Goal: Task Accomplishment & Management: Use online tool/utility

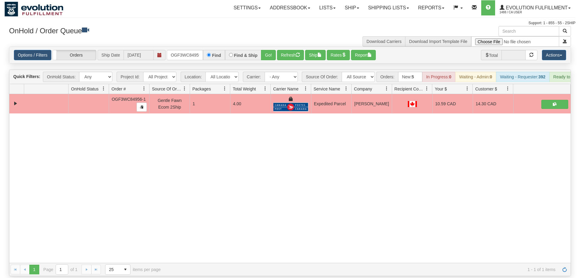
scroll to position [0, 6]
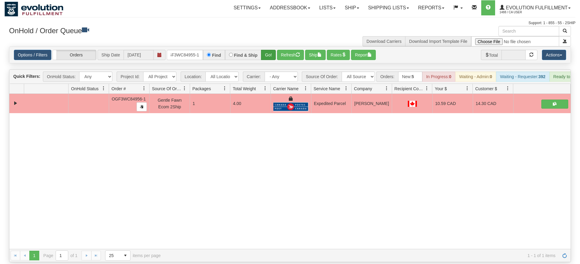
type input "OGF3WC84955-1"
click at [273, 56] on div "Is equal to Is not equal to Contains Does not contains CAD USD EUR ZAR [PERSON_…" at bounding box center [290, 155] width 571 height 216
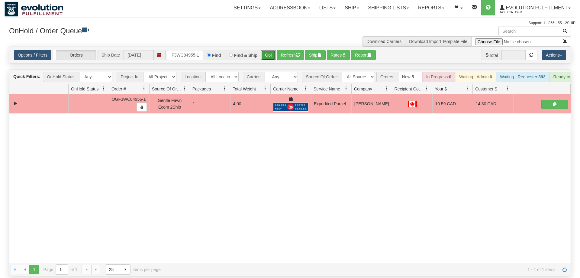
click at [271, 50] on button "Go!" at bounding box center [268, 55] width 15 height 10
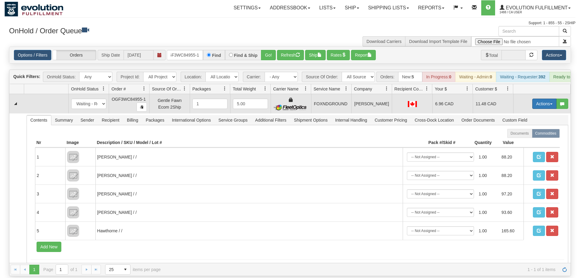
click at [536, 98] on button "Actions" at bounding box center [544, 103] width 24 height 10
click at [526, 135] on link "Ship" at bounding box center [532, 139] width 48 height 8
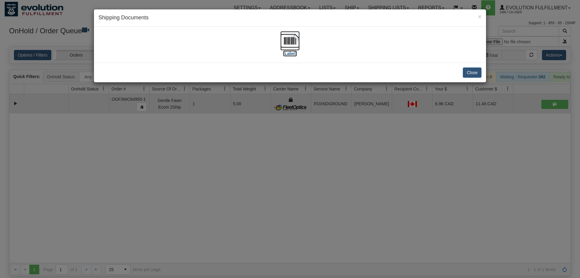
click at [289, 46] on img at bounding box center [289, 40] width 19 height 19
drag, startPoint x: 301, startPoint y: 183, endPoint x: 271, endPoint y: 141, distance: 50.9
click at [301, 182] on div "× Shipping Documents [Label] Close" at bounding box center [290, 139] width 580 height 278
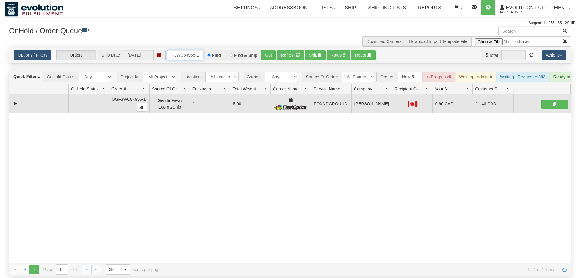
click at [176, 50] on input "OGF3WC84955-1" at bounding box center [185, 55] width 36 height 10
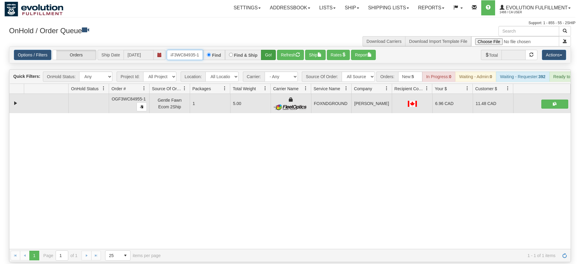
type input "oGF3WC84935-1"
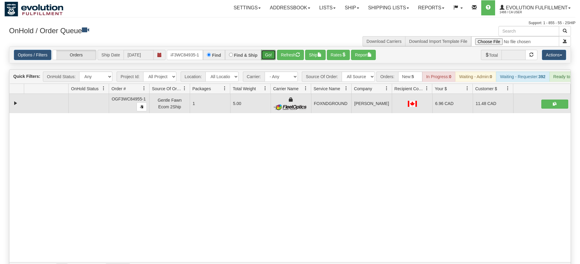
click at [266, 62] on div "Is equal to Is not equal to Contains Does not contains CAD USD EUR ZAR [PERSON_…" at bounding box center [290, 161] width 571 height 229
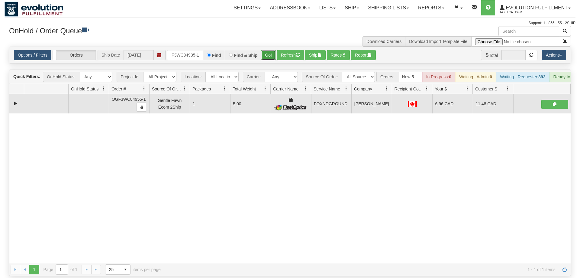
click at [267, 50] on button "Go!" at bounding box center [268, 55] width 15 height 10
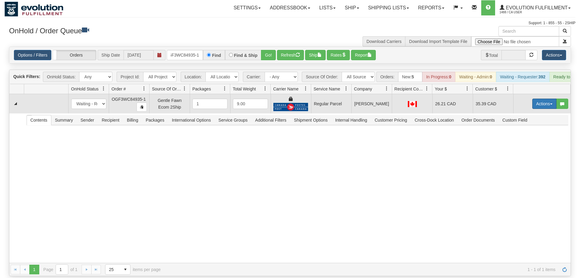
click at [539, 98] on button "Actions" at bounding box center [544, 103] width 24 height 10
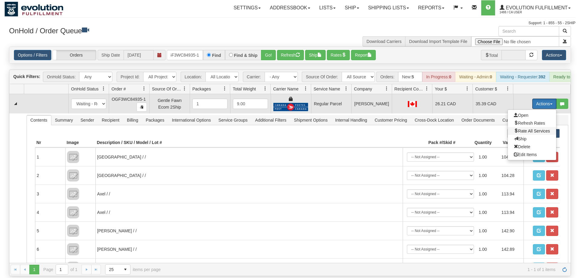
click at [527, 128] on span "Rate All Services" at bounding box center [532, 130] width 36 height 5
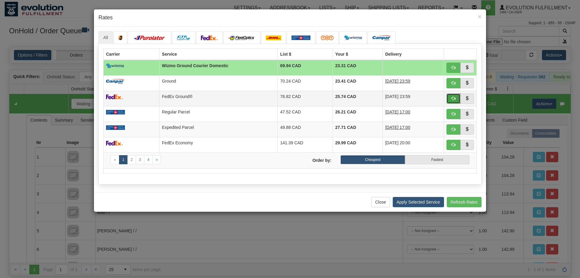
click at [452, 99] on span "button" at bounding box center [453, 98] width 4 height 4
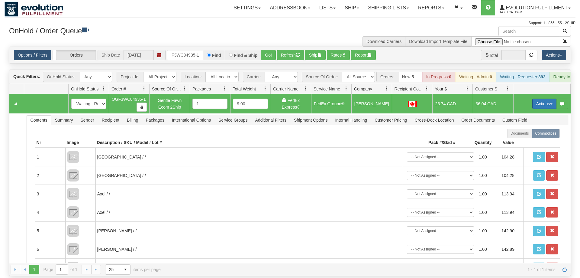
click at [549, 98] on button "Actions" at bounding box center [544, 103] width 24 height 10
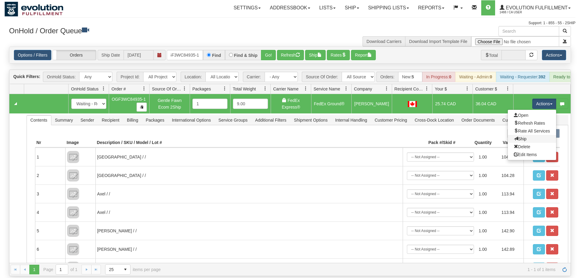
click at [538, 135] on link "Ship" at bounding box center [532, 139] width 48 height 8
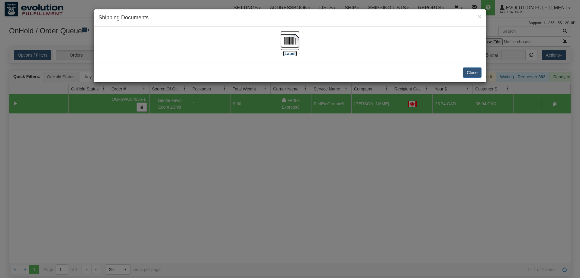
click at [293, 43] on img at bounding box center [289, 40] width 19 height 19
drag, startPoint x: 233, startPoint y: 198, endPoint x: 206, endPoint y: 82, distance: 119.1
click at [233, 196] on div "× Shipping Documents [Label] Close" at bounding box center [290, 139] width 580 height 278
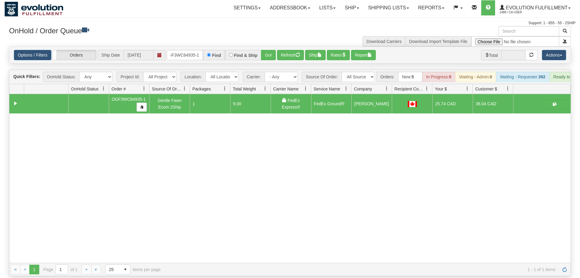
click at [187, 54] on div "Options / Filters Group Shipments Orders Ship Date [DATE] oGF3WC84935-1 Find Fi…" at bounding box center [289, 55] width 561 height 16
click at [187, 50] on input "oGF3WC84935-1" at bounding box center [185, 55] width 36 height 10
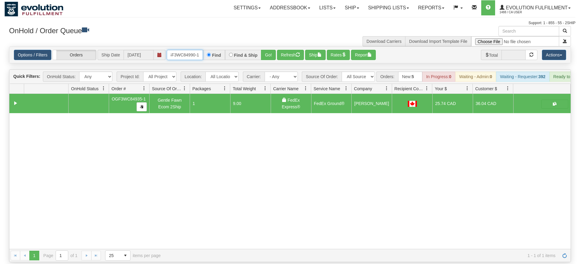
type input "oGF3WC84990-1"
drag, startPoint x: 259, startPoint y: 46, endPoint x: 262, endPoint y: 52, distance: 7.6
click at [259, 58] on div "Is equal to Is not equal to Contains Does not contains CAD USD EUR ZAR [PERSON_…" at bounding box center [290, 155] width 571 height 216
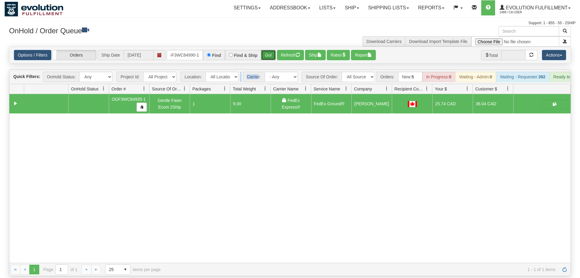
click at [268, 50] on button "Go!" at bounding box center [268, 55] width 15 height 10
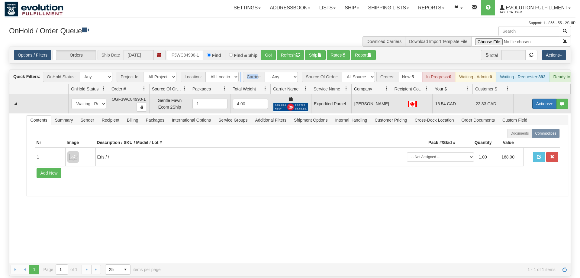
click at [547, 98] on button "Actions" at bounding box center [544, 103] width 24 height 10
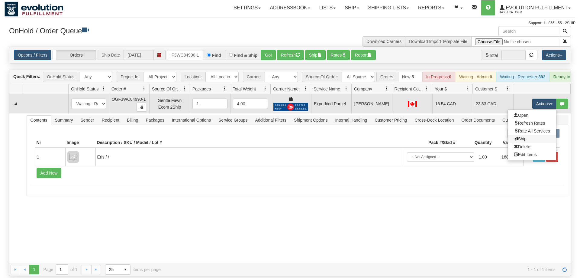
click at [533, 135] on link "Ship" at bounding box center [532, 139] width 48 height 8
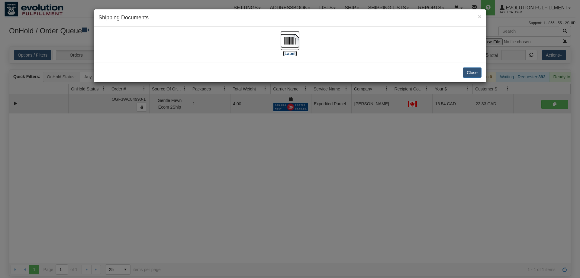
click at [288, 42] on img at bounding box center [289, 40] width 19 height 19
drag, startPoint x: 232, startPoint y: 196, endPoint x: 173, endPoint y: 34, distance: 172.3
click at [232, 195] on div "× Shipping Documents [Label] Close" at bounding box center [290, 139] width 580 height 278
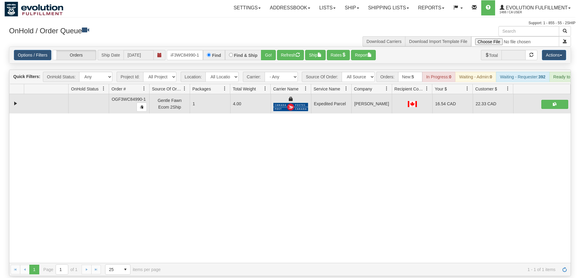
click at [192, 52] on div "Options / Filters Group Shipments Orders Ship Date [DATE] oGF3WC84990-1 Find Fi…" at bounding box center [289, 55] width 561 height 16
click at [198, 47] on div "Options / Filters Group Shipments Orders Ship Date [DATE] oGF3WC84990-1 Find Fi…" at bounding box center [289, 55] width 561 height 16
click at [190, 50] on input "oGF3WC84990-1" at bounding box center [185, 55] width 36 height 10
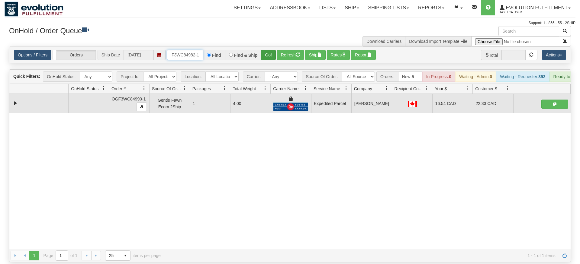
type input "OGF3WC84982-1"
click at [268, 60] on div "Is equal to Is not equal to Contains Does not contains CAD USD EUR ZAR [PERSON_…" at bounding box center [290, 155] width 571 height 216
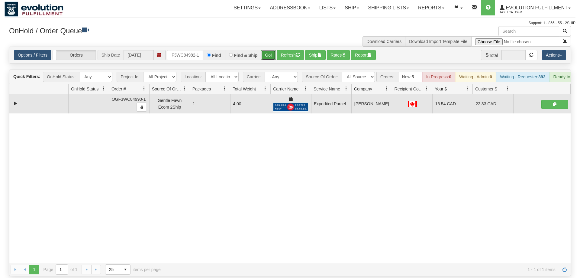
click at [268, 50] on button "Go!" at bounding box center [268, 55] width 15 height 10
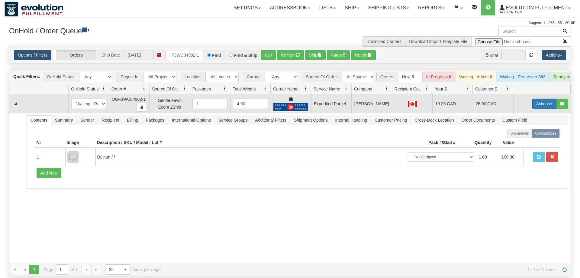
click at [551, 98] on button "Actions" at bounding box center [544, 103] width 24 height 10
click at [531, 135] on link "Ship" at bounding box center [532, 139] width 48 height 8
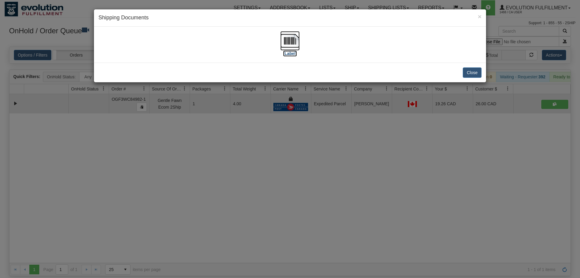
click at [292, 38] on img at bounding box center [289, 40] width 19 height 19
click at [214, 160] on div "× Shipping Documents [Label] Close" at bounding box center [290, 139] width 580 height 278
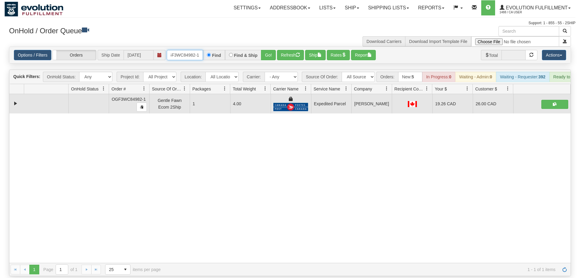
click at [182, 50] on input "OGF3WC84982-1" at bounding box center [185, 55] width 36 height 10
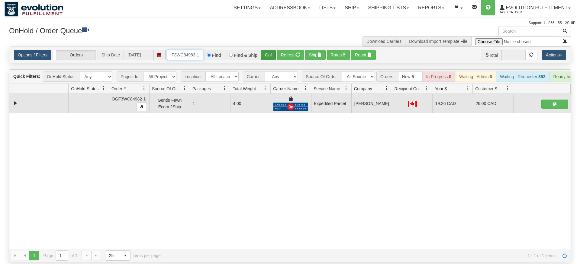
type input "OGF3WC84983-1"
click at [271, 55] on div "Is equal to Is not equal to Contains Does not contains CAD USD EUR ZAR [PERSON_…" at bounding box center [290, 155] width 571 height 216
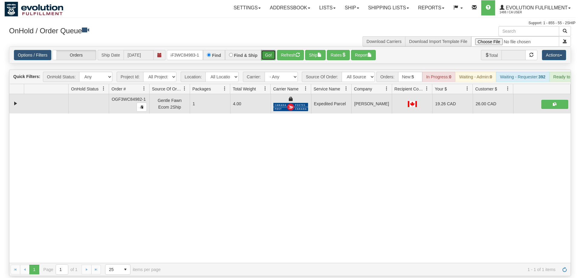
click at [271, 50] on button "Go!" at bounding box center [268, 55] width 15 height 10
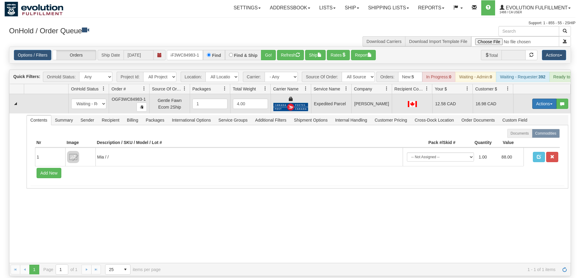
click at [554, 98] on button "Actions" at bounding box center [544, 103] width 24 height 10
click at [536, 135] on link "Ship" at bounding box center [532, 139] width 48 height 8
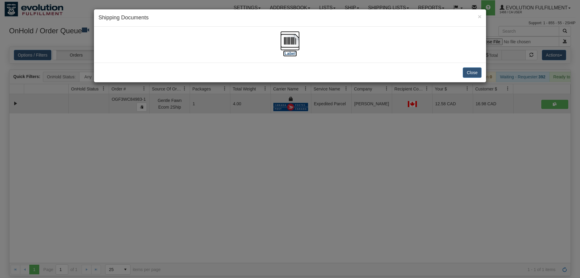
click at [298, 44] on img at bounding box center [289, 40] width 19 height 19
drag, startPoint x: 182, startPoint y: 203, endPoint x: 105, endPoint y: 75, distance: 149.4
click at [180, 202] on div "× Shipping Documents [Label] Close" at bounding box center [290, 139] width 580 height 278
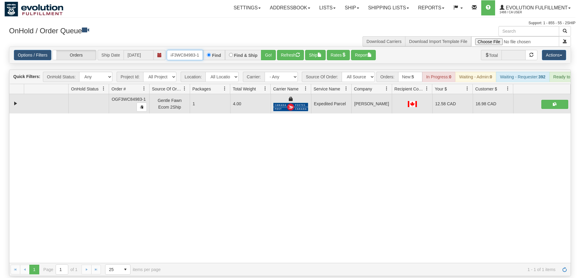
click at [186, 50] on input "OGF3WC84983-1" at bounding box center [185, 55] width 36 height 10
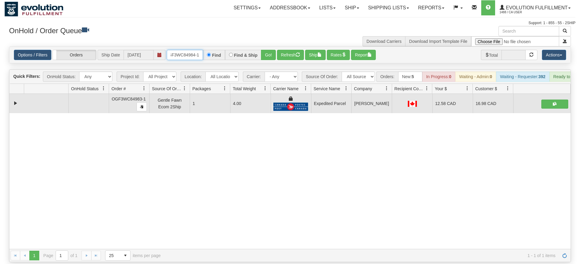
type input "OGF3WC84984-1"
click at [269, 63] on div "Is equal to Is not equal to Contains Does not contains CAD USD EUR ZAR [PERSON_…" at bounding box center [290, 155] width 571 height 216
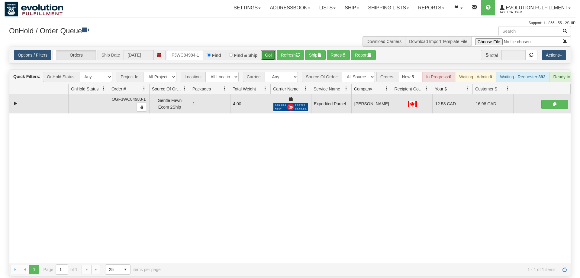
click at [267, 50] on button "Go!" at bounding box center [268, 55] width 15 height 10
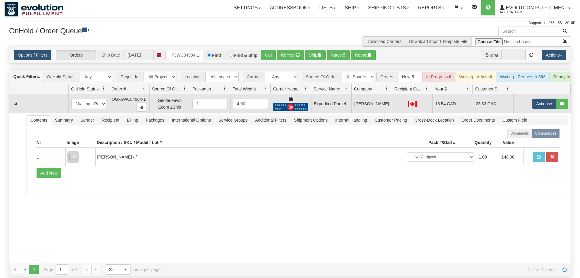
click at [547, 94] on td "Actions Open Refresh Rates Rate All Services Ship Delete Edit Items" at bounding box center [541, 103] width 57 height 19
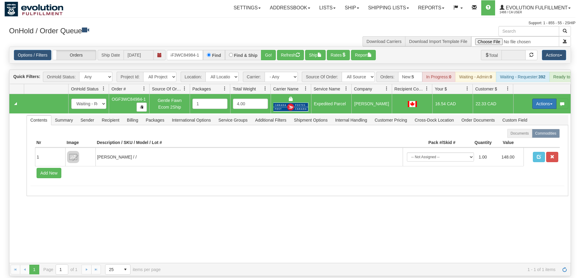
click at [546, 98] on button "Actions" at bounding box center [544, 103] width 24 height 10
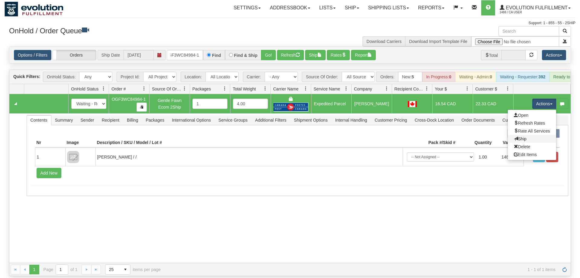
click at [534, 135] on link "Ship" at bounding box center [532, 139] width 48 height 8
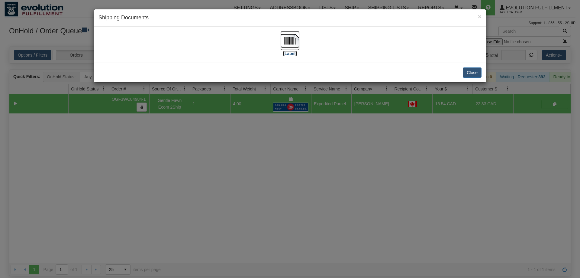
click at [292, 40] on img at bounding box center [289, 40] width 19 height 19
drag, startPoint x: 266, startPoint y: 172, endPoint x: 217, endPoint y: 91, distance: 95.6
click at [266, 170] on div "× Shipping Documents [Label] Close" at bounding box center [290, 139] width 580 height 278
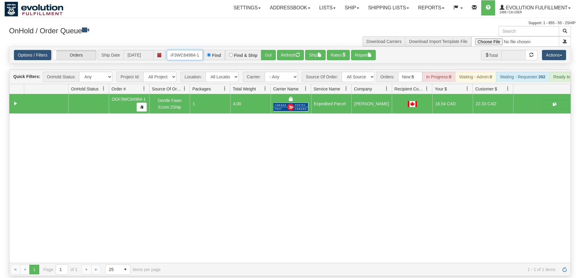
click at [194, 50] on input "OGF3WC84984-1" at bounding box center [185, 55] width 36 height 10
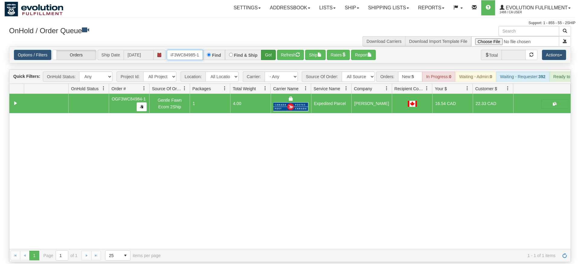
type input "oGF3WC84985-1"
click at [273, 63] on div "Is equal to Is not equal to Contains Does not contains CAD USD EUR ZAR [PERSON_…" at bounding box center [290, 155] width 571 height 216
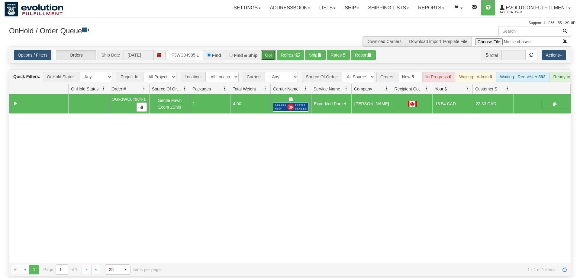
click at [273, 50] on button "Go!" at bounding box center [268, 55] width 15 height 10
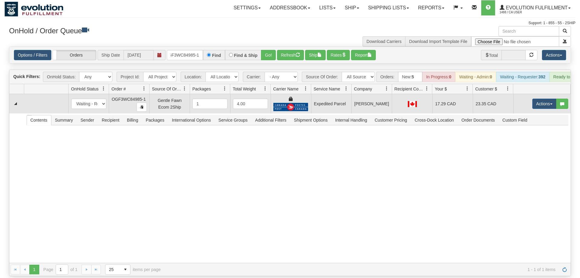
click at [547, 102] on td "Actions Open Refresh Rates Rate All Services Ship Delete Edit Items" at bounding box center [541, 103] width 57 height 19
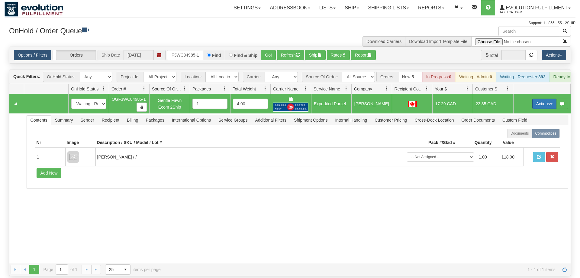
click at [546, 98] on button "Actions" at bounding box center [544, 103] width 24 height 10
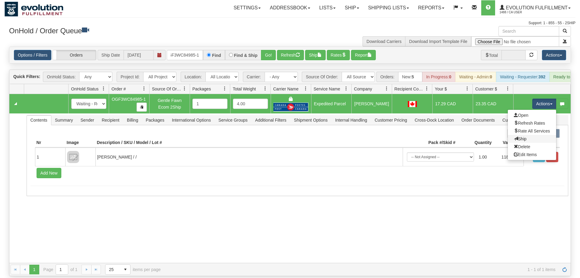
click at [529, 135] on link "Ship" at bounding box center [532, 139] width 48 height 8
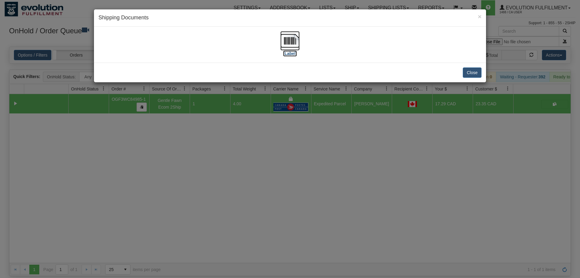
click at [290, 41] on img at bounding box center [289, 40] width 19 height 19
drag, startPoint x: 201, startPoint y: 132, endPoint x: 195, endPoint y: 48, distance: 84.2
click at [201, 131] on div "× Shipping Documents [Label] Close" at bounding box center [290, 139] width 580 height 278
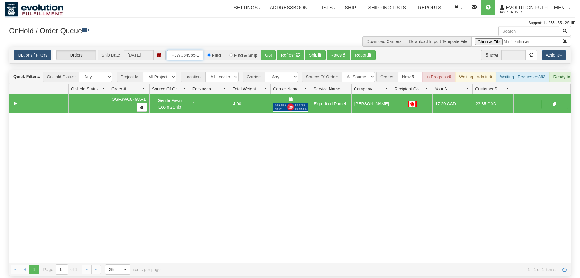
click at [192, 50] on input "oGF3WC84985-1" at bounding box center [185, 55] width 36 height 10
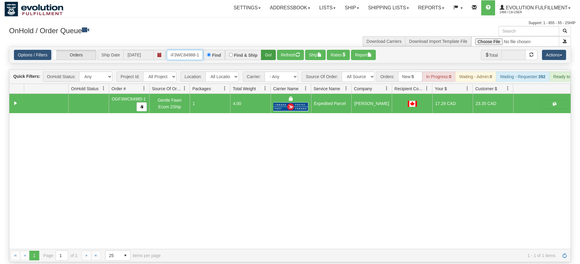
type input "OGF3WC84988-1"
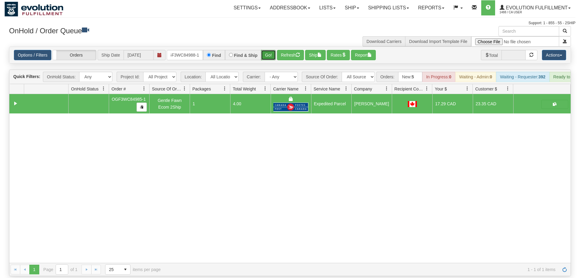
click at [271, 58] on div "Is equal to Is not equal to Contains Does not contains CAD USD EUR ZAR [PERSON_…" at bounding box center [290, 161] width 571 height 229
click at [271, 50] on button "Go!" at bounding box center [268, 55] width 15 height 10
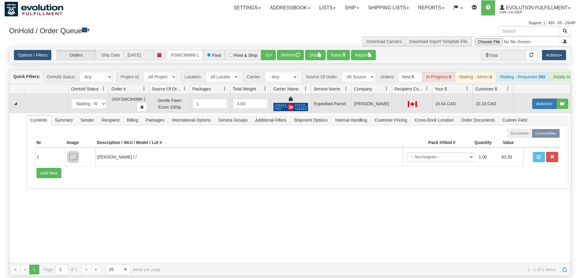
click at [540, 98] on button "Actions" at bounding box center [544, 103] width 24 height 10
click at [523, 136] on span "Ship" at bounding box center [520, 138] width 13 height 5
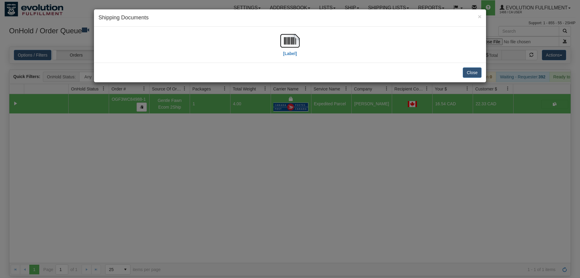
click at [277, 36] on div "[Label]" at bounding box center [289, 44] width 383 height 27
click at [280, 38] on img at bounding box center [289, 40] width 19 height 19
drag, startPoint x: 262, startPoint y: 225, endPoint x: 195, endPoint y: 110, distance: 133.5
click at [262, 224] on div "× Shipping Documents [Label] Close" at bounding box center [290, 139] width 580 height 278
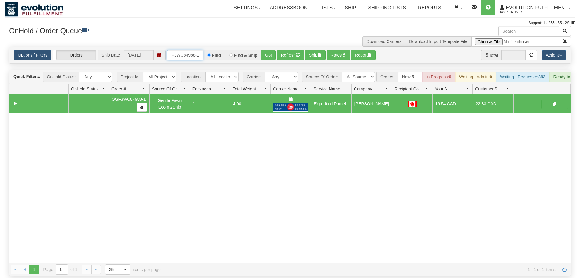
click at [186, 50] on input "OGF3WC84988-1" at bounding box center [185, 55] width 36 height 10
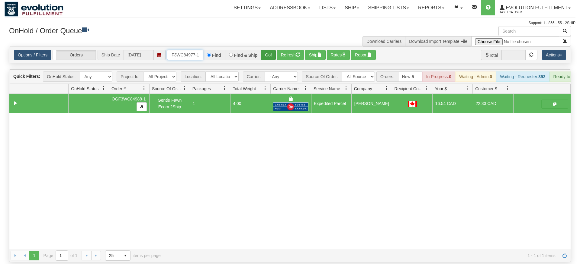
type input "OGF3WC84977-1"
click at [270, 60] on div "Is equal to Is not equal to Contains Does not contains CAD USD EUR ZAR [PERSON_…" at bounding box center [290, 155] width 571 height 216
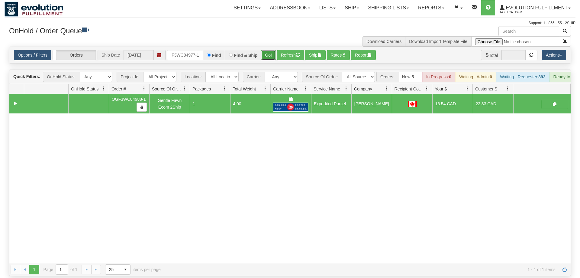
click at [269, 50] on button "Go!" at bounding box center [268, 55] width 15 height 10
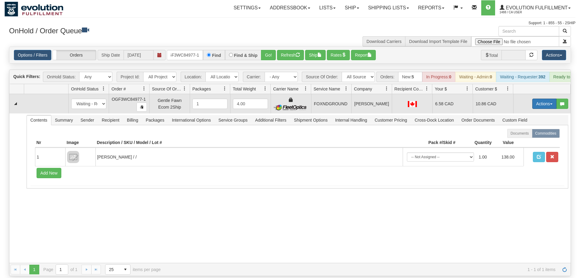
click at [538, 98] on button "Actions" at bounding box center [544, 103] width 24 height 10
click at [523, 135] on link "Ship" at bounding box center [532, 139] width 48 height 8
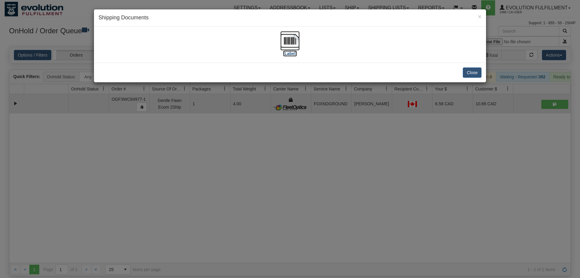
click at [294, 43] on img at bounding box center [289, 40] width 19 height 19
drag, startPoint x: 185, startPoint y: 185, endPoint x: 111, endPoint y: 27, distance: 174.2
click at [185, 184] on div "× Shipping Documents [Label] Close" at bounding box center [290, 139] width 580 height 278
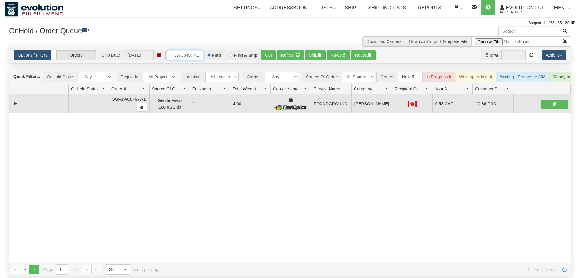
click at [183, 50] on input "OGF3WC84977-1" at bounding box center [185, 55] width 36 height 10
click at [190, 50] on input "text" at bounding box center [185, 55] width 36 height 10
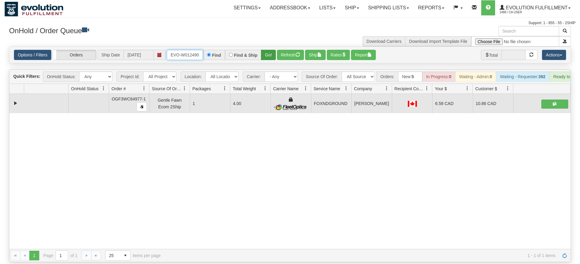
type input "ORSCEVO-W012490"
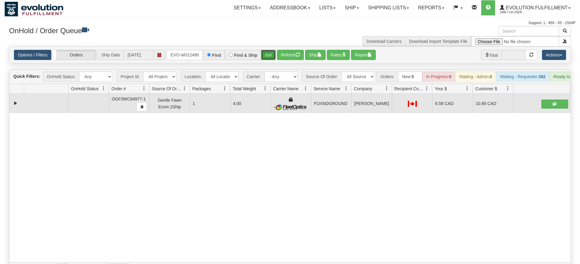
click at [265, 50] on button "Go!" at bounding box center [268, 55] width 15 height 10
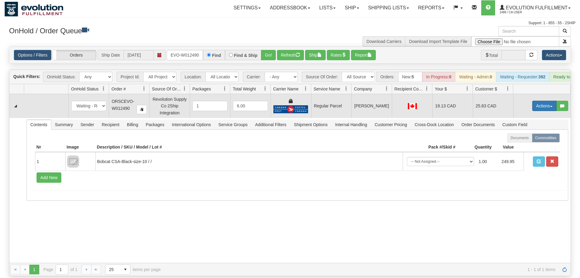
click at [537, 101] on button "Actions" at bounding box center [544, 106] width 24 height 10
click at [530, 130] on span "Rate All Services" at bounding box center [532, 132] width 36 height 5
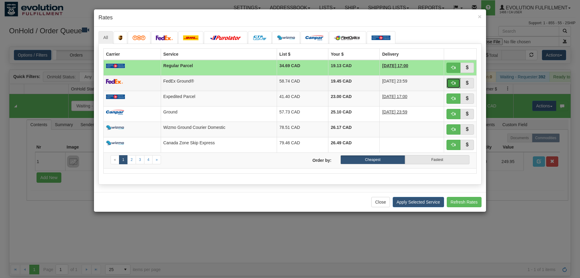
click at [451, 85] on span "button" at bounding box center [453, 83] width 4 height 4
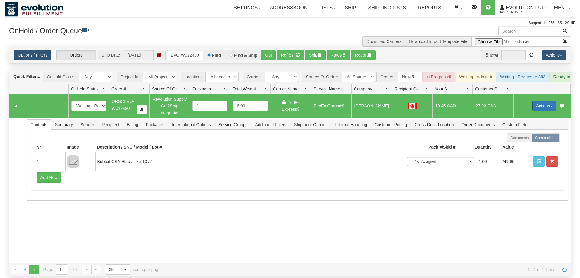
click at [537, 101] on button "Actions" at bounding box center [544, 106] width 24 height 10
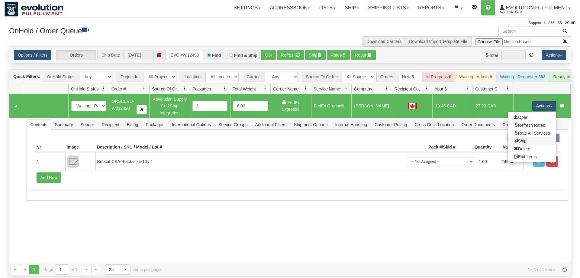
click at [516, 137] on link "Ship" at bounding box center [532, 141] width 48 height 8
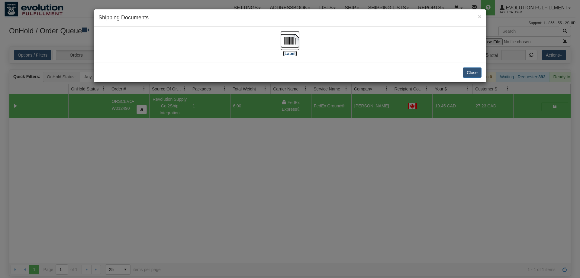
click at [287, 38] on img at bounding box center [289, 40] width 19 height 19
drag, startPoint x: 186, startPoint y: 157, endPoint x: 159, endPoint y: 100, distance: 62.6
click at [186, 156] on div "× Shipping Documents [Label] Close" at bounding box center [290, 139] width 580 height 278
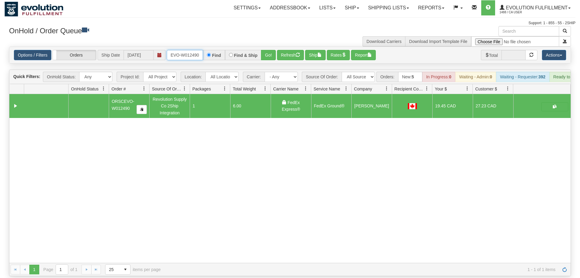
click at [184, 50] on input "ORSCEVO-W012490" at bounding box center [185, 55] width 36 height 10
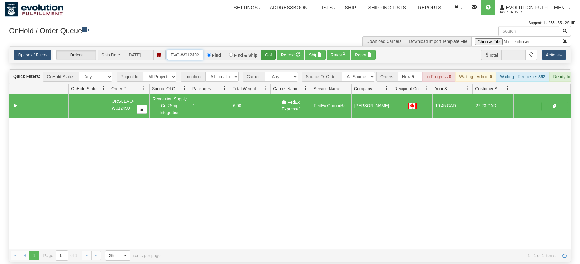
type input "ORSCEVO-W012492"
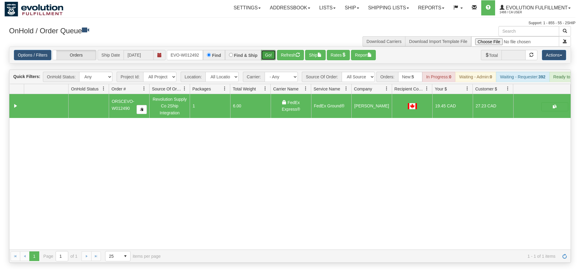
click at [272, 62] on div "Is equal to Is not equal to Contains Does not contains CAD USD EUR ZAR [PERSON_…" at bounding box center [290, 155] width 571 height 216
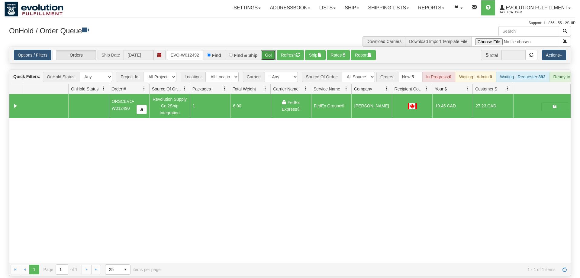
click at [272, 50] on button "Go!" at bounding box center [268, 55] width 15 height 10
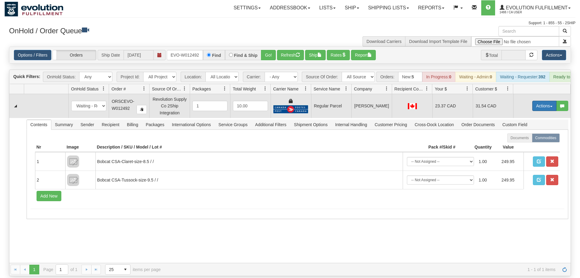
click at [538, 101] on button "Actions" at bounding box center [544, 106] width 24 height 10
click at [520, 130] on span "Rate All Services" at bounding box center [532, 132] width 36 height 5
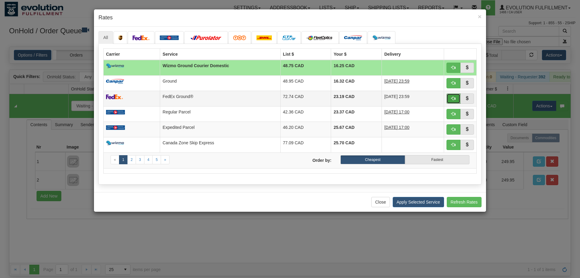
click at [453, 99] on span "button" at bounding box center [453, 98] width 4 height 4
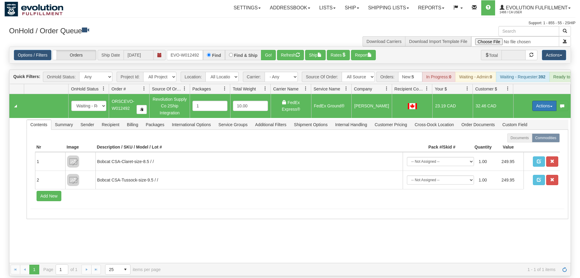
click at [541, 101] on button "Actions" at bounding box center [544, 106] width 24 height 10
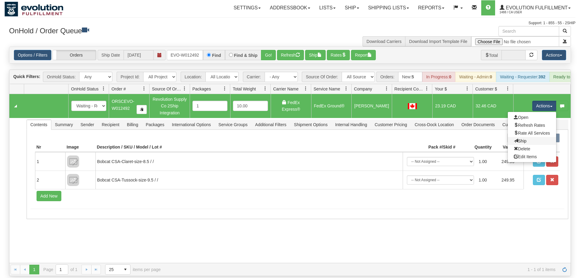
click at [533, 137] on link "Ship" at bounding box center [532, 141] width 48 height 8
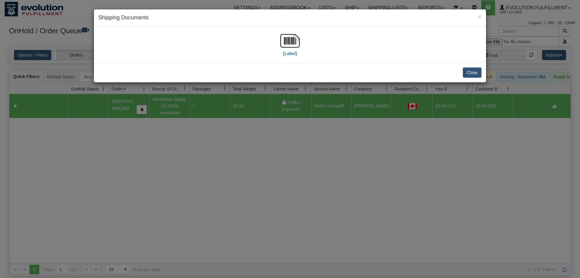
click at [280, 49] on div "[Label]" at bounding box center [289, 44] width 383 height 27
click at [282, 48] on img at bounding box center [289, 40] width 19 height 19
click at [287, 122] on div "× Shipping Documents [Label] Close" at bounding box center [290, 139] width 580 height 278
